Goal: Task Accomplishment & Management: Manage account settings

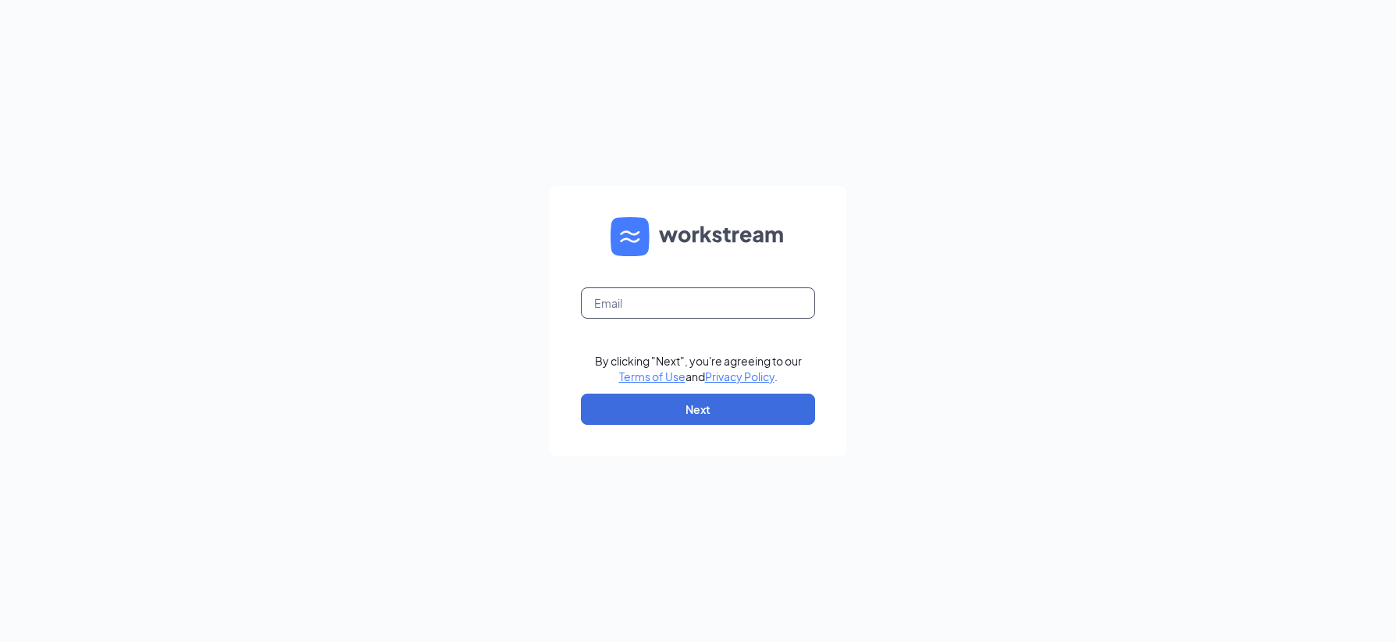
click at [620, 306] on input "text" at bounding box center [698, 302] width 234 height 31
type input "[EMAIL_ADDRESS][DOMAIN_NAME]"
click at [682, 402] on button "Next" at bounding box center [698, 409] width 234 height 31
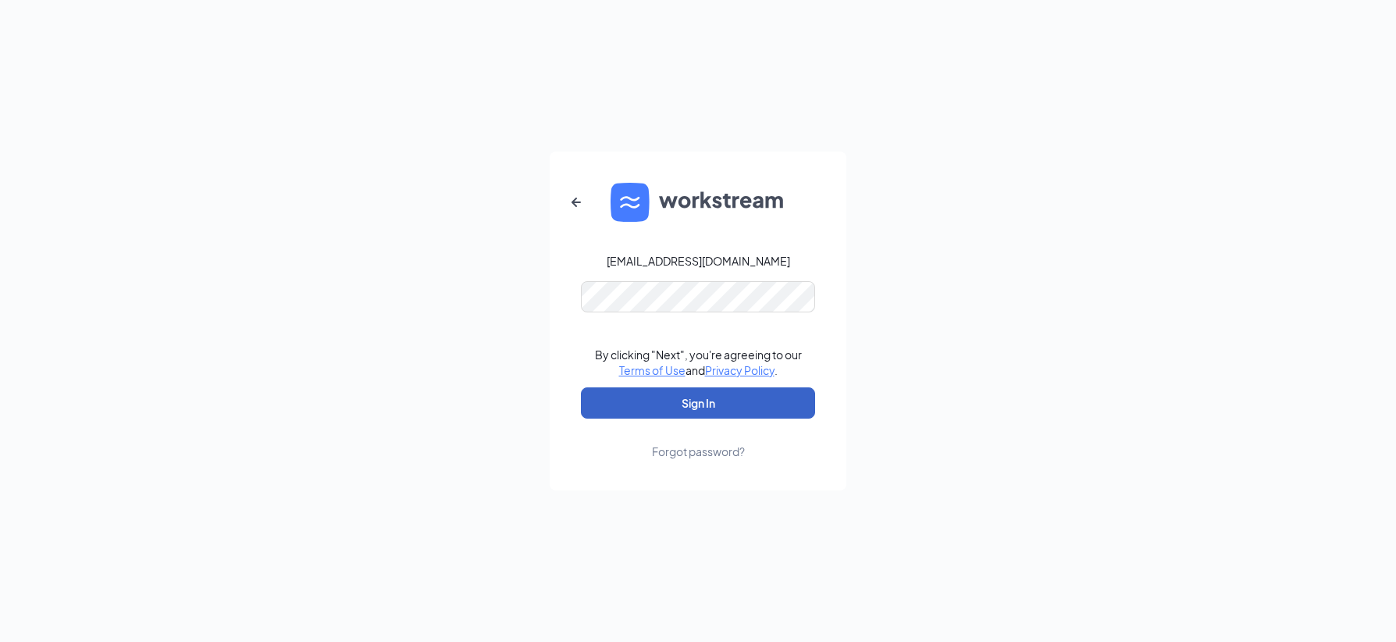
click at [700, 402] on button "Sign In" at bounding box center [698, 402] width 234 height 31
